Goal: Information Seeking & Learning: Learn about a topic

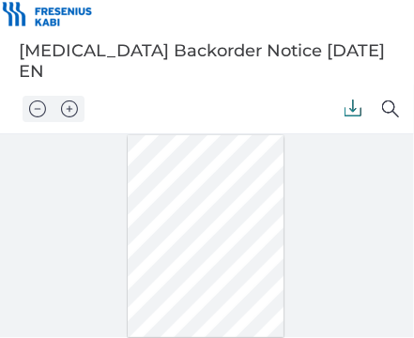
click at [349, 105] on img at bounding box center [352, 107] width 17 height 17
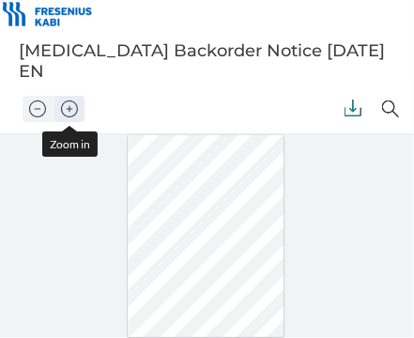
click at [71, 106] on img "Zoom in" at bounding box center [69, 107] width 17 height 17
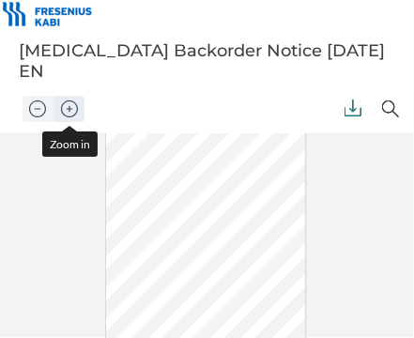
click at [71, 106] on img "Zoom in" at bounding box center [69, 107] width 17 height 17
